Goal: Transaction & Acquisition: Purchase product/service

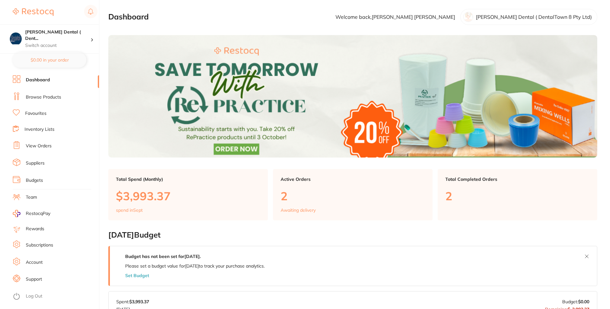
click at [39, 111] on link "Favourites" at bounding box center [35, 113] width 21 height 6
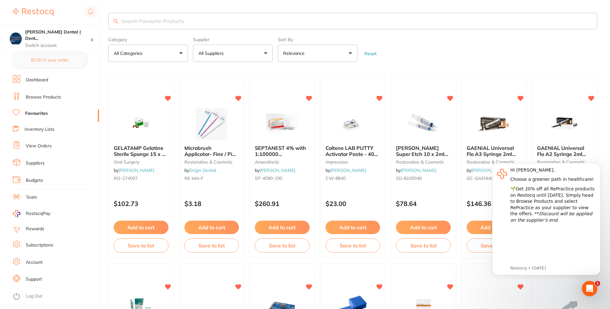
click at [32, 96] on link "Browse Products" at bounding box center [43, 97] width 35 height 6
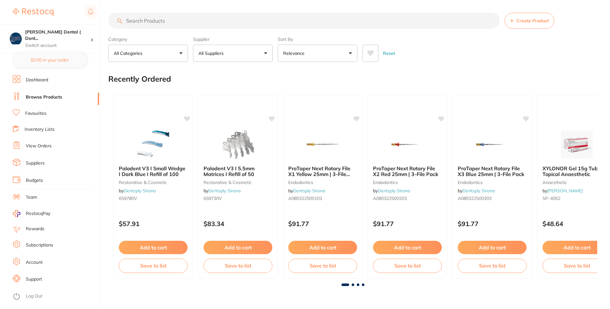
click at [168, 21] on input "search" at bounding box center [303, 21] width 391 height 16
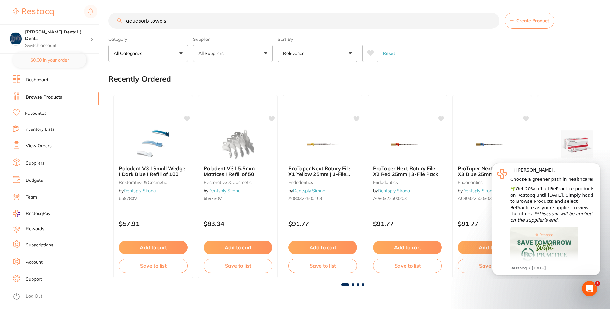
type input "aquasorb towels"
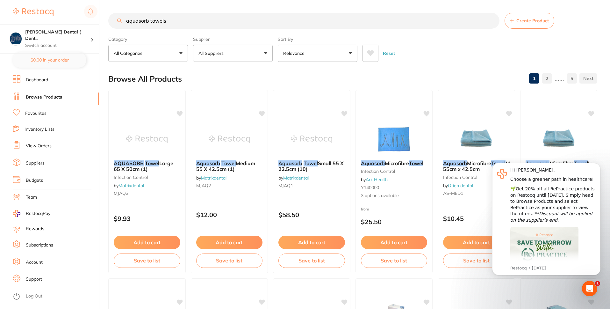
click at [593, 13] on div "aquasorb towels Create Product" at bounding box center [352, 21] width 489 height 16
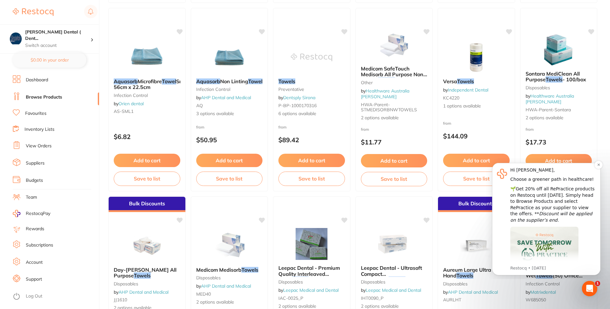
click at [598, 180] on div "Hi [PERSON_NAME], Choose a greener path in healthcare! 🌱Get 20% off all RePract…" at bounding box center [546, 219] width 108 height 112
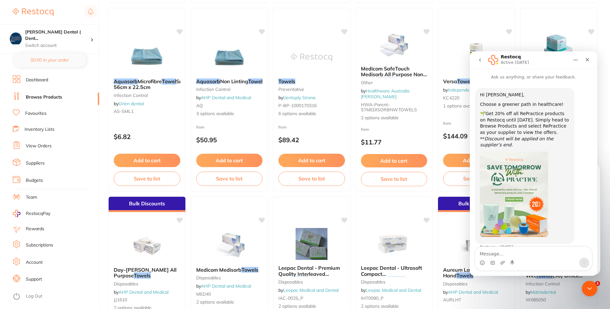
scroll to position [4, 0]
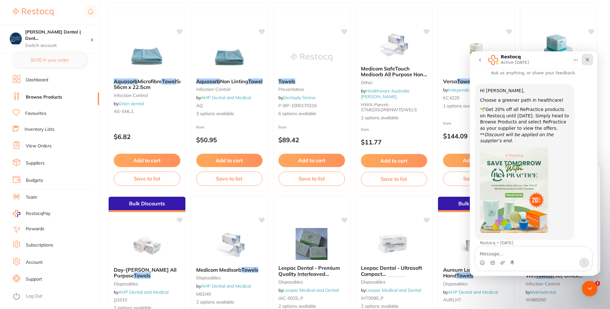
click at [587, 62] on div "Close" at bounding box center [587, 59] width 11 height 11
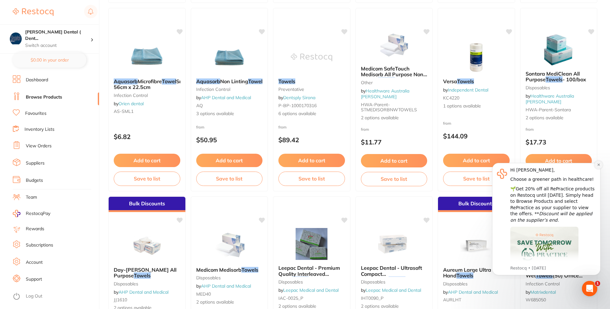
click at [598, 165] on icon "Dismiss notification" at bounding box center [599, 165] width 4 height 4
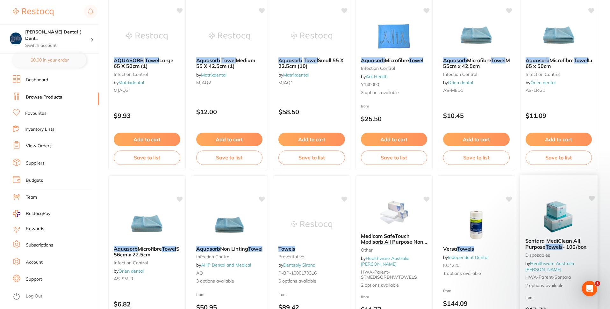
scroll to position [0, 0]
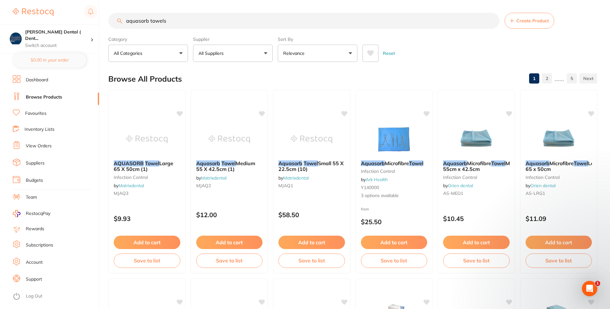
click at [266, 53] on button "All Suppliers" at bounding box center [233, 53] width 80 height 17
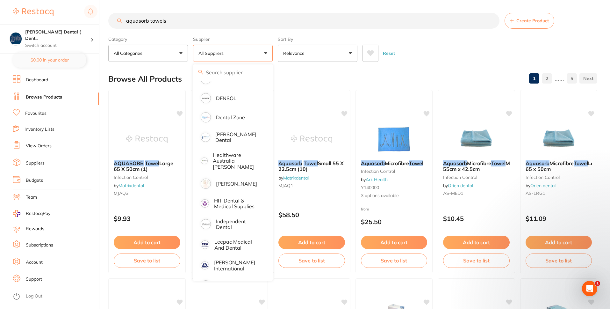
scroll to position [127, 0]
click at [232, 180] on p "[PERSON_NAME]" at bounding box center [236, 183] width 41 height 6
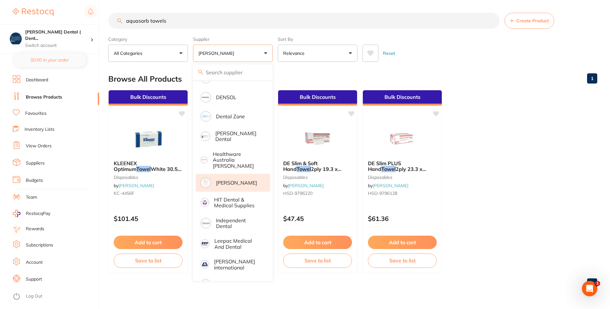
scroll to position [0, 0]
click at [477, 38] on div "Category All Categories All Categories disposables Clear Category false All Cat…" at bounding box center [352, 48] width 489 height 28
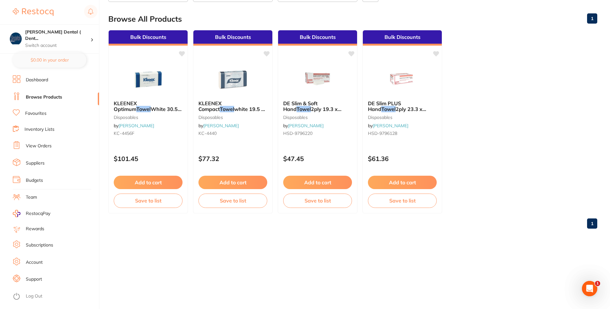
scroll to position [64, 0]
